Goal: Task Accomplishment & Management: Manage account settings

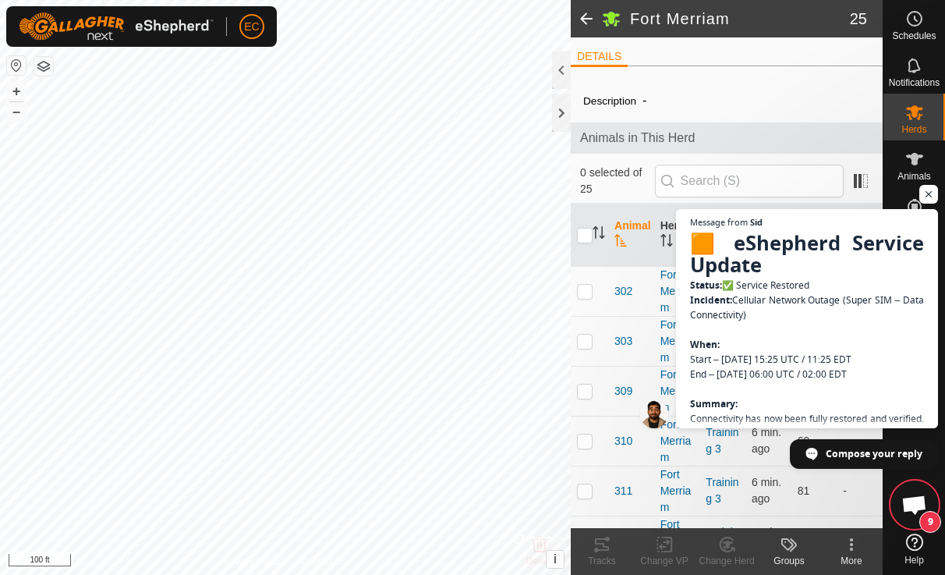
click at [919, 502] on span "Open chat" at bounding box center [915, 506] width 26 height 22
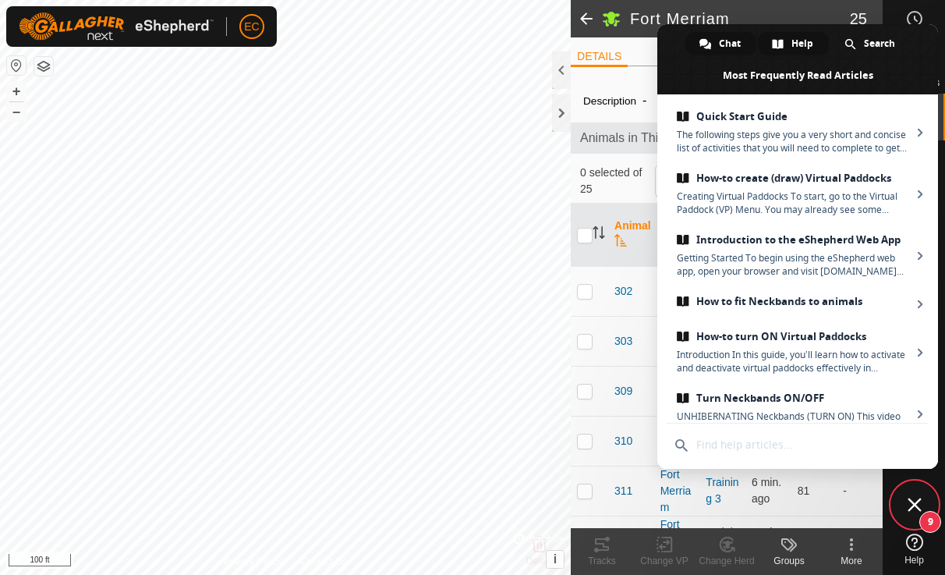
click at [717, 45] on div "Chat" at bounding box center [721, 43] width 71 height 23
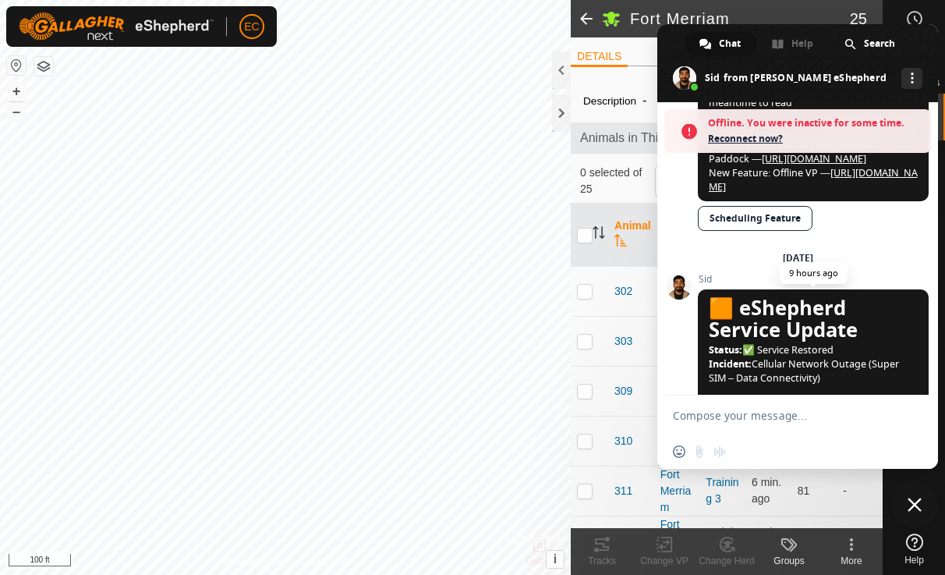
scroll to position [2893, 0]
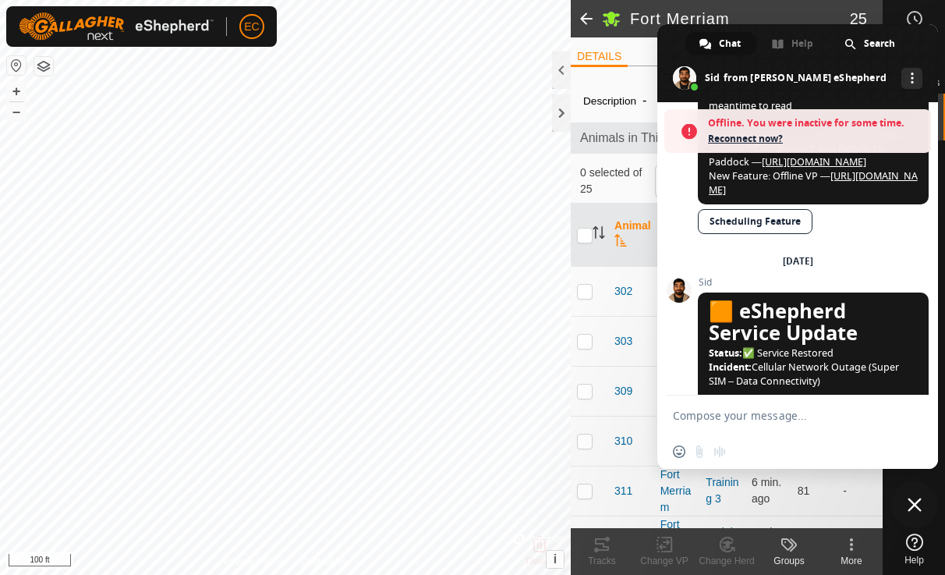
click at [775, 133] on span "Reconnect now?" at bounding box center [815, 139] width 215 height 16
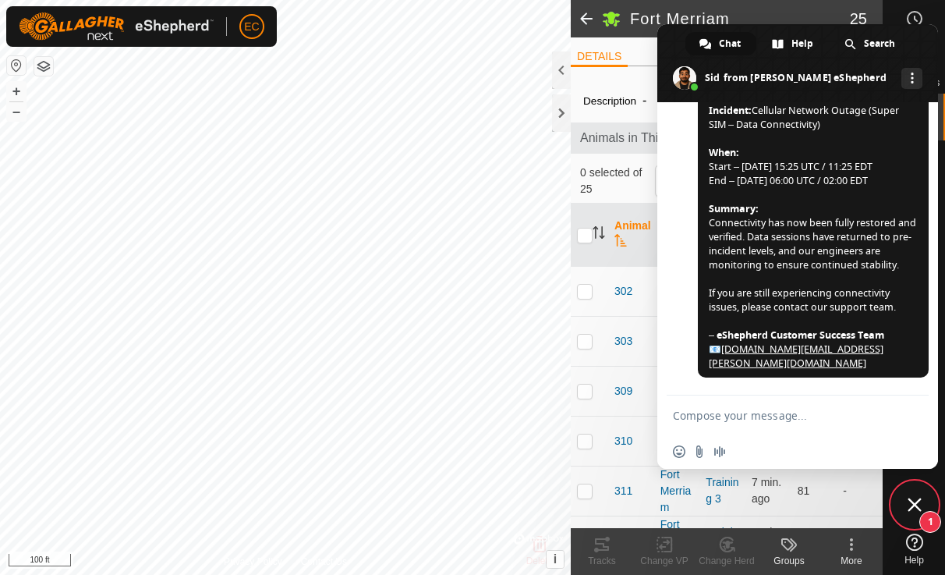
scroll to position [3196, 0]
click at [904, 515] on span "1" at bounding box center [915, 504] width 47 height 47
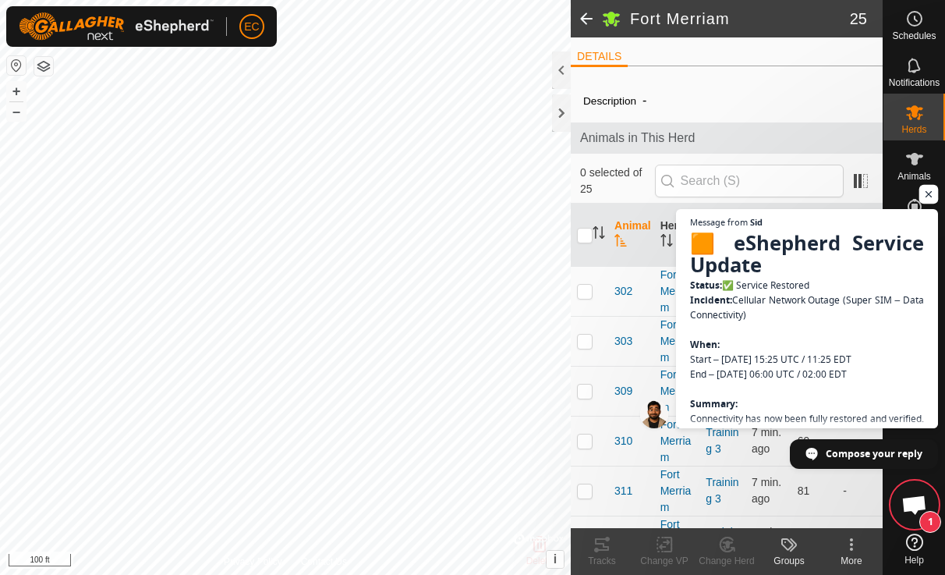
click at [934, 194] on span "Open chat" at bounding box center [930, 195] width 20 height 20
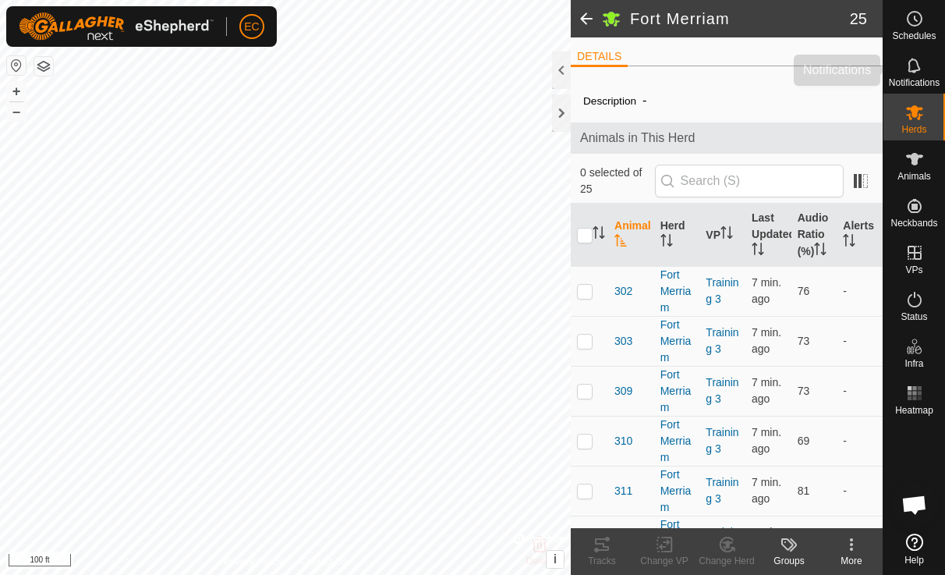
click at [909, 55] on es-notification-svg-icon at bounding box center [915, 65] width 28 height 25
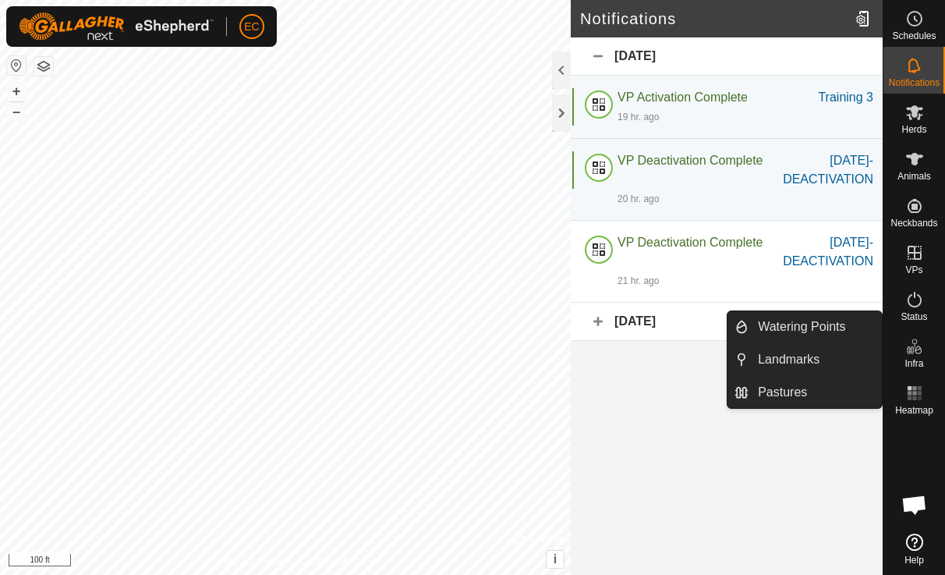
click at [915, 359] on span "Infra" at bounding box center [914, 363] width 19 height 9
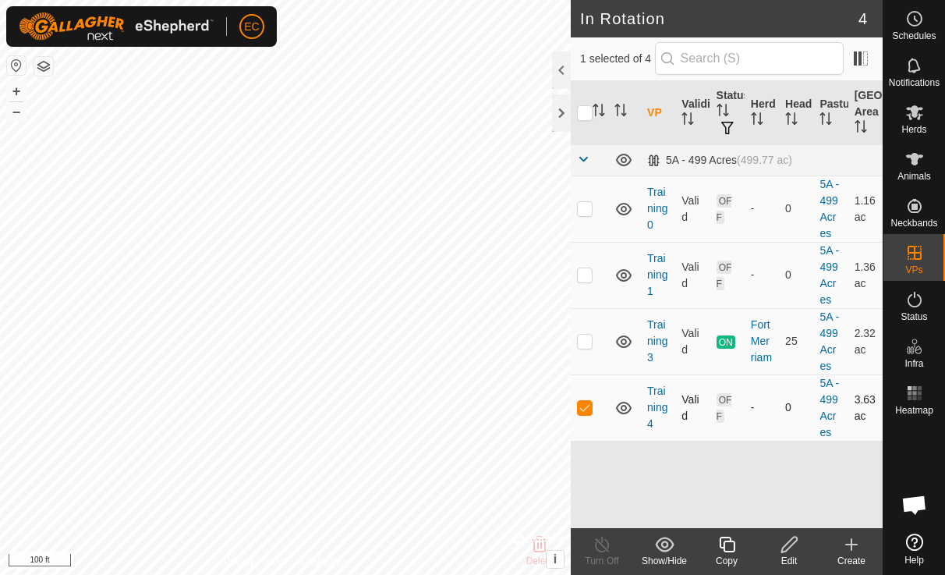
click at [586, 406] on p-checkbox at bounding box center [585, 407] width 16 height 12
checkbox input "false"
click at [917, 123] on es-mob-svg-icon at bounding box center [915, 112] width 28 height 25
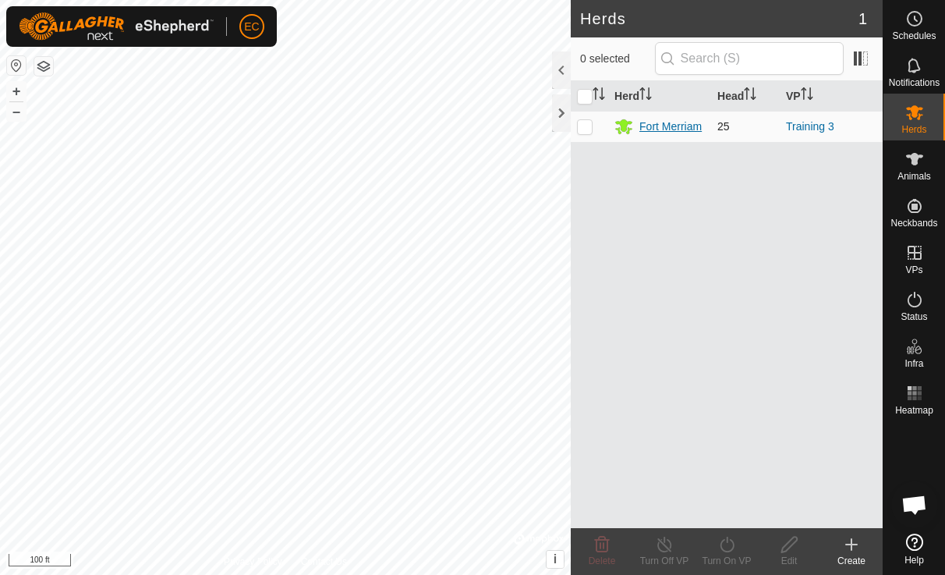
click at [661, 126] on div "Fort Merriam" at bounding box center [671, 127] width 62 height 16
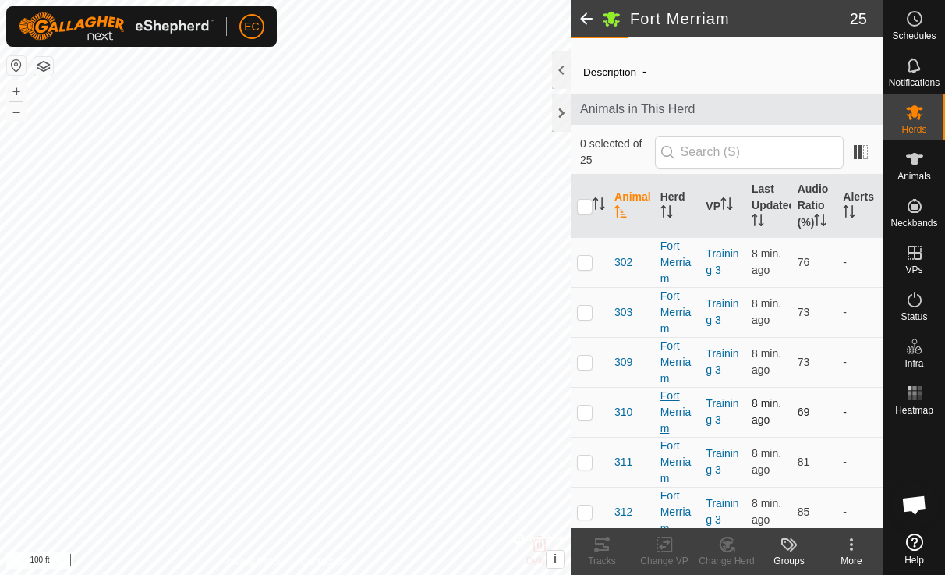
scroll to position [53, 0]
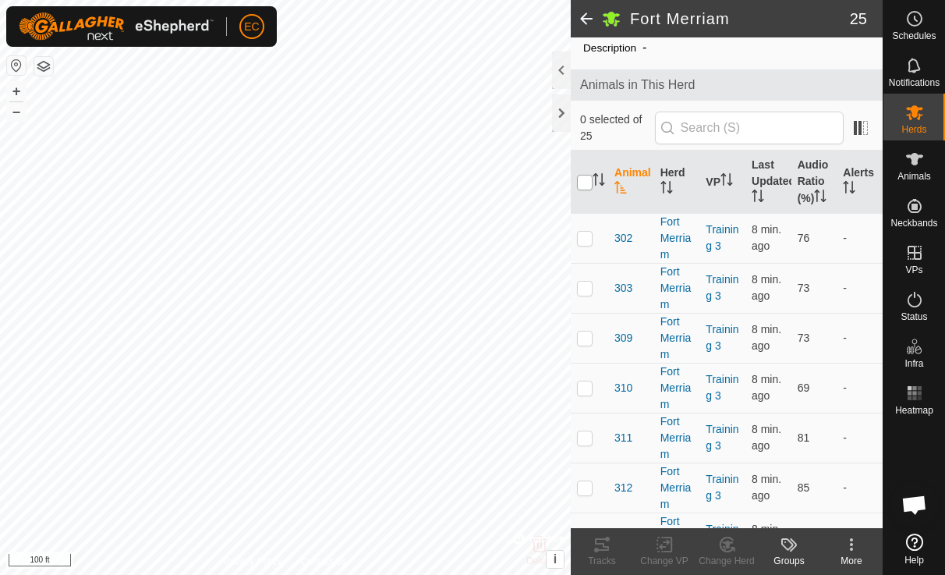
click at [584, 175] on input "checkbox" at bounding box center [585, 183] width 16 height 16
checkbox input "true"
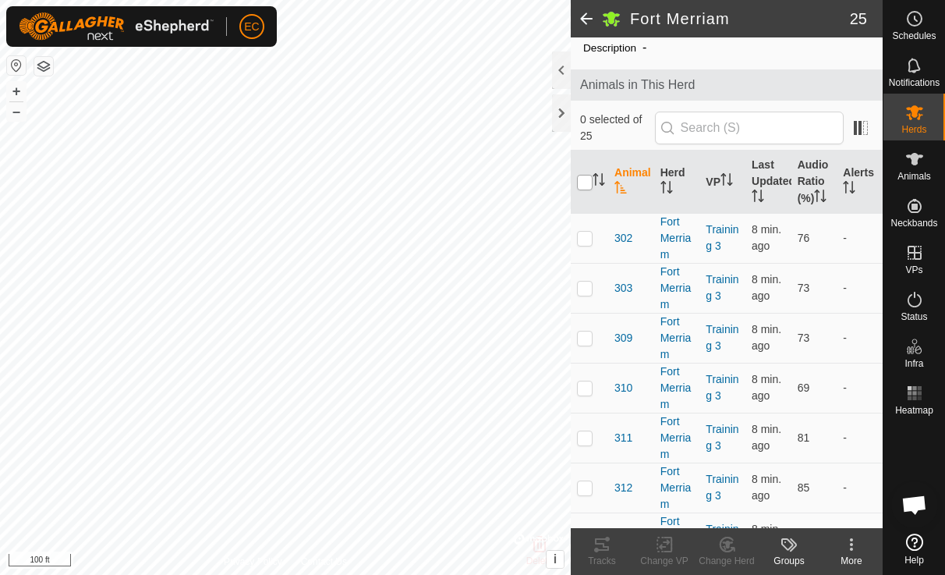
checkbox input "true"
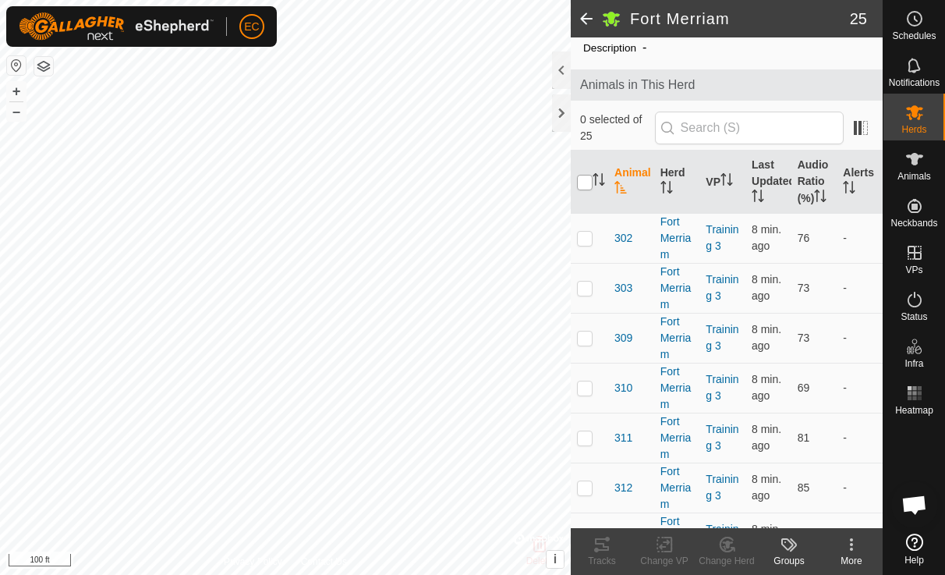
checkbox input "true"
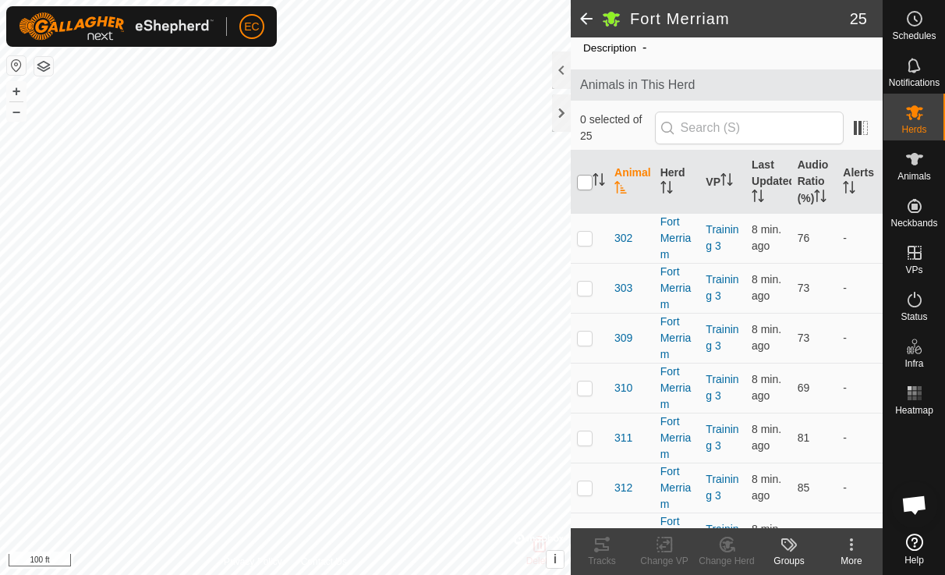
checkbox input "true"
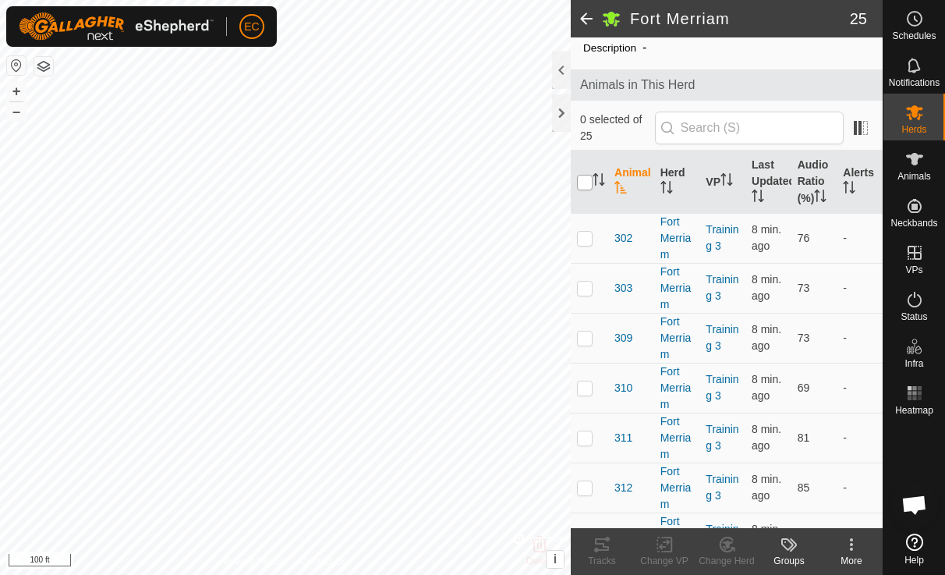
checkbox input "true"
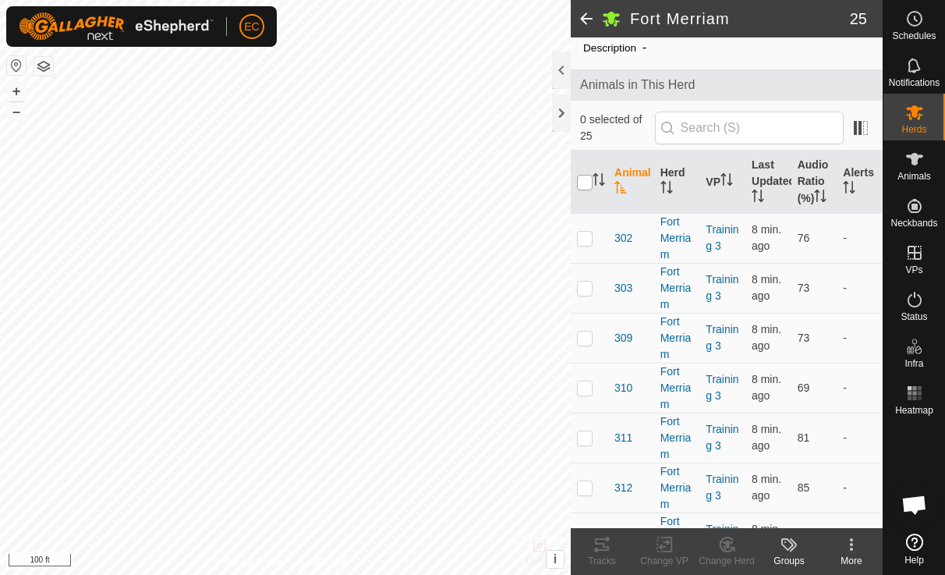
checkbox input "true"
click at [660, 550] on icon at bounding box center [665, 544] width 20 height 19
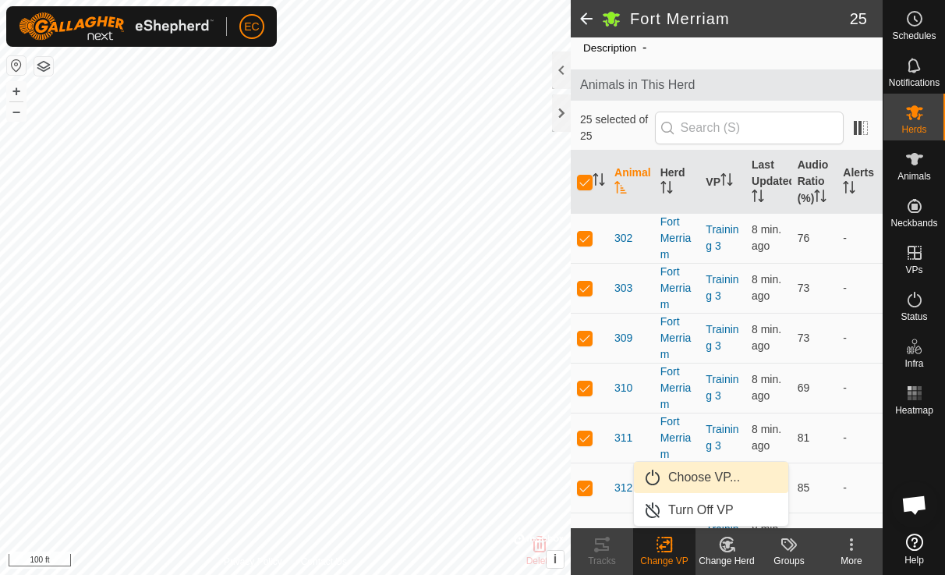
click at [673, 485] on link "Choose VP..." at bounding box center [711, 477] width 154 height 31
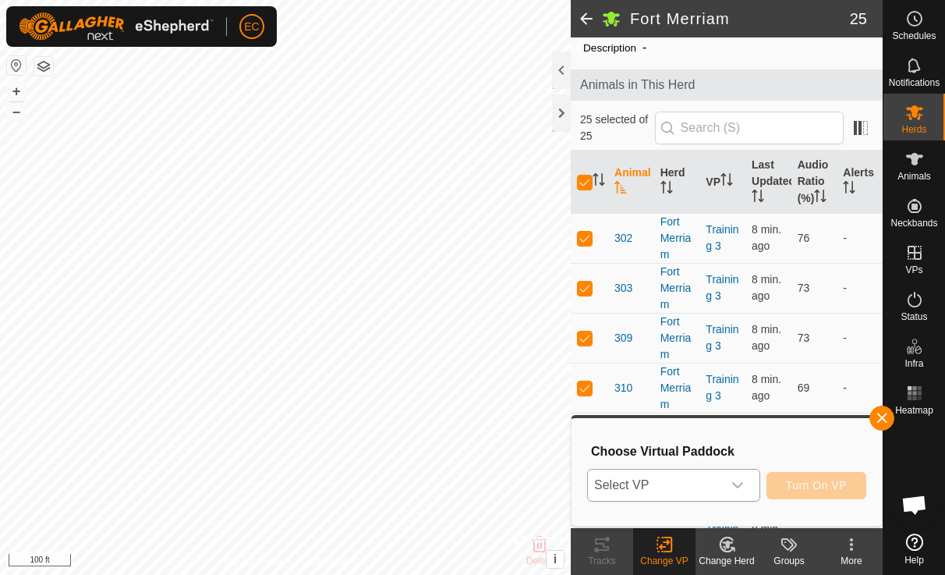
click at [679, 486] on span "Select VP" at bounding box center [655, 485] width 134 height 31
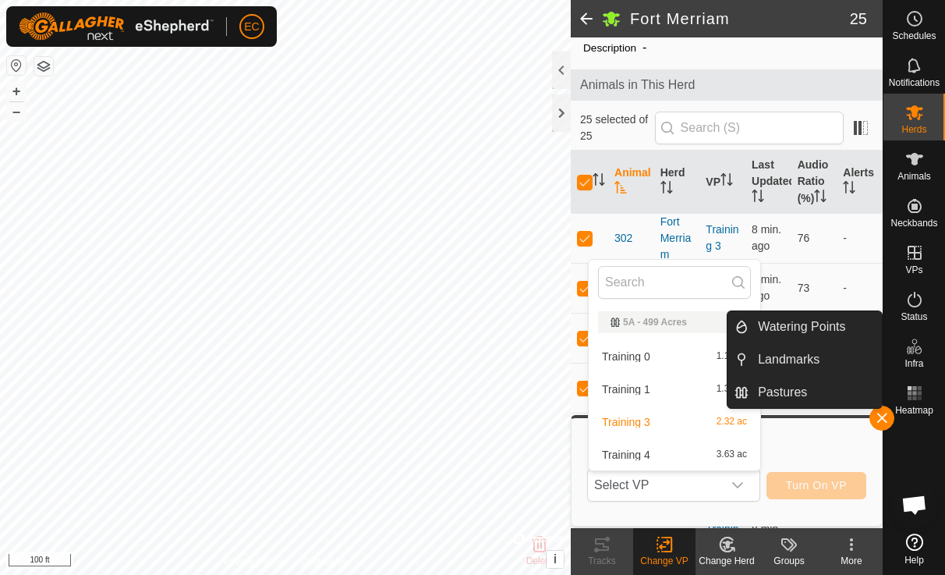
click at [785, 44] on div "Description -" at bounding box center [727, 47] width 287 height 19
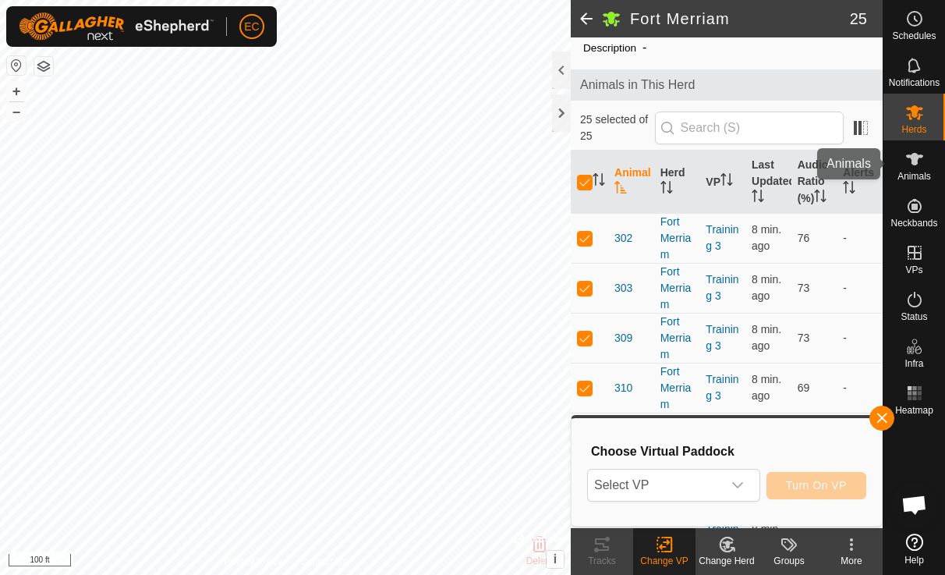
click at [917, 162] on icon at bounding box center [914, 159] width 17 height 12
